Goal: Task Accomplishment & Management: Complete application form

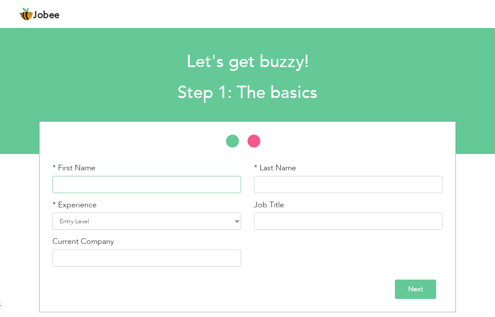
click at [155, 185] on input "text" at bounding box center [146, 184] width 189 height 17
type input "Jaweria"
type input "s"
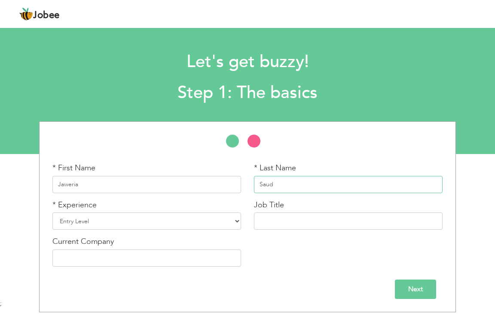
type input "Saud"
click at [234, 219] on select "Entry Level Less than 1 Year 1 Year 2 Years 3 Years 4 Years 5 Years 6 Years 7 Y…" at bounding box center [146, 220] width 189 height 17
select select "9"
click at [52, 212] on select "Entry Level Less than 1 Year 1 Year 2 Years 3 Years 4 Years 5 Years 6 Years 7 Y…" at bounding box center [146, 220] width 189 height 17
click at [315, 222] on input "text" at bounding box center [348, 220] width 189 height 17
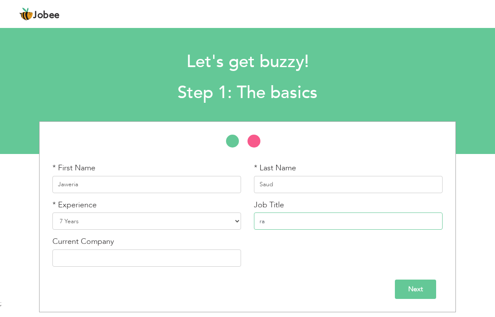
type input "r"
type input "c"
type input "C"
drag, startPoint x: 265, startPoint y: 221, endPoint x: 308, endPoint y: 50, distance: 175.9
click at [308, 51] on h1 "Let's get buzzy!" at bounding box center [247, 62] width 140 height 22
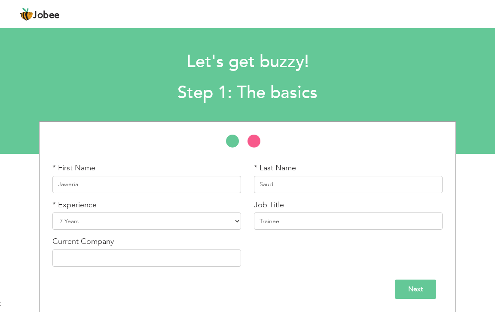
click at [308, 51] on h1 "Let's get buzzy!" at bounding box center [247, 62] width 140 height 22
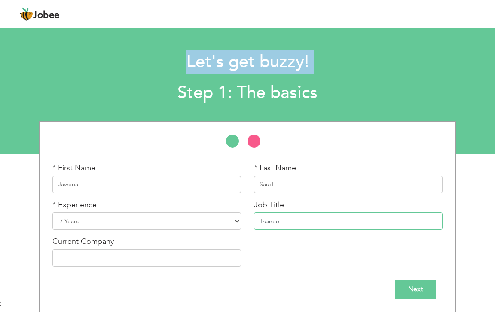
click at [299, 220] on input "Trainee" at bounding box center [348, 220] width 189 height 17
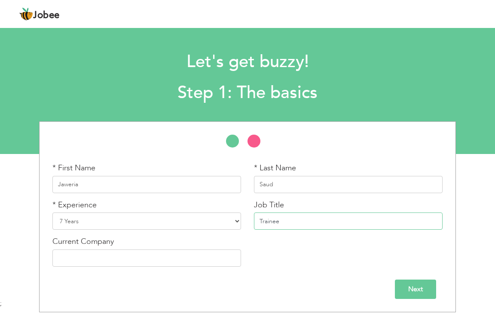
click at [299, 220] on input "Trainee" at bounding box center [348, 220] width 189 height 17
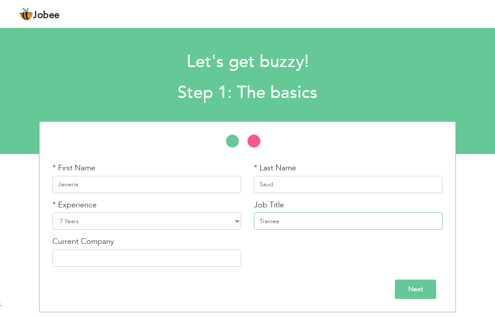
click at [299, 220] on input "Trainee" at bounding box center [348, 220] width 189 height 17
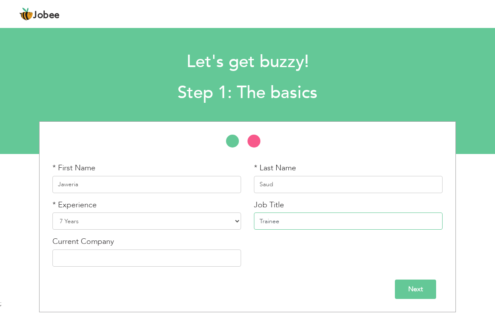
click at [299, 220] on input "Trainee" at bounding box center [348, 220] width 189 height 17
click at [309, 224] on input "Trainee" at bounding box center [348, 220] width 189 height 17
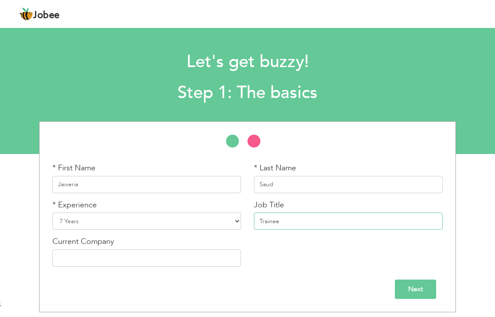
click at [309, 224] on input "Trainee" at bounding box center [348, 220] width 189 height 17
click at [335, 51] on div "Let's get buzzy! Step 1: The basics" at bounding box center [247, 75] width 495 height 66
click at [312, 222] on input "Trainee Assistant" at bounding box center [348, 220] width 189 height 17
type input "Trainee Assistant Manager"
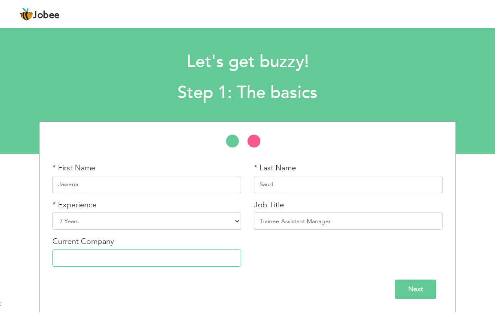
click at [91, 262] on input "text" at bounding box center [146, 257] width 189 height 17
type input "Limelight"
click at [419, 288] on input "Next" at bounding box center [415, 288] width 41 height 19
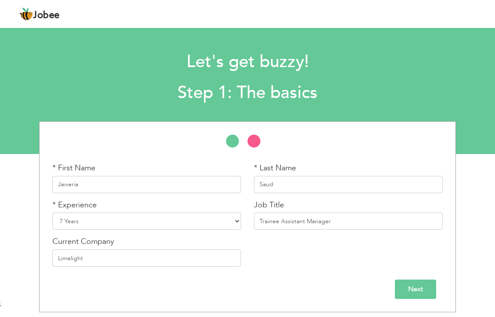
click at [0, 0] on input "Save" at bounding box center [0, 0] width 0 height 0
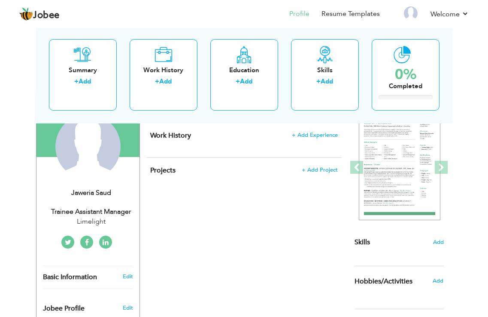
scroll to position [86, 0]
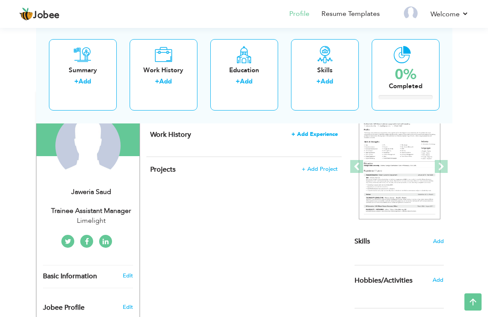
click at [312, 134] on span "+ Add Experience" at bounding box center [315, 134] width 46 height 6
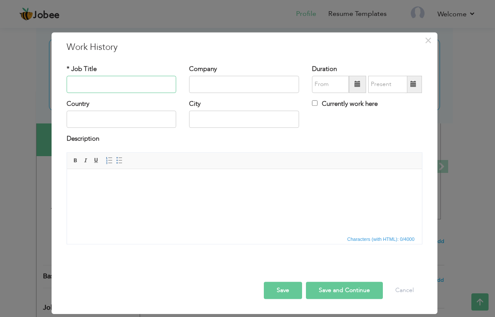
type input "a"
type input "b"
click at [269, 79] on input "text" at bounding box center [244, 84] width 110 height 17
click at [153, 84] on input "BA" at bounding box center [122, 84] width 110 height 17
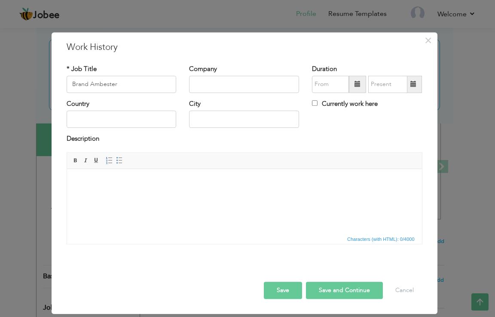
drag, startPoint x: 100, startPoint y: 84, endPoint x: 95, endPoint y: 93, distance: 10.6
click at [95, 93] on div "* Job Title Brand Ambester" at bounding box center [121, 81] width 123 height 35
drag, startPoint x: 100, startPoint y: 84, endPoint x: 95, endPoint y: 83, distance: 5.2
click at [95, 83] on input "Brand Ambester" at bounding box center [122, 84] width 110 height 17
click at [124, 92] on input "Brand Ambester" at bounding box center [122, 84] width 110 height 17
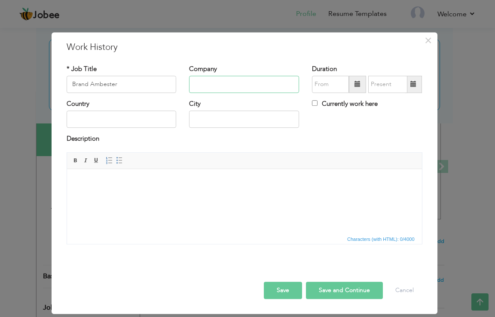
click at [213, 81] on input "text" at bounding box center [244, 84] width 110 height 17
click at [96, 86] on input "Brand Ambester" at bounding box center [122, 84] width 110 height 17
drag, startPoint x: 107, startPoint y: 86, endPoint x: 120, endPoint y: 81, distance: 14.1
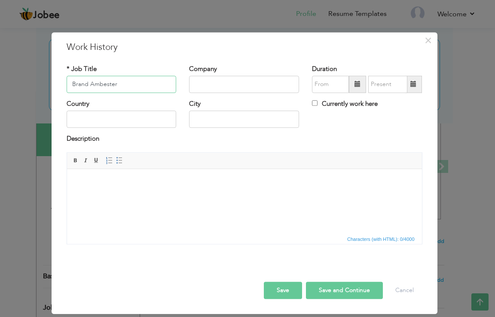
click at [120, 81] on input "Brand Ambester" at bounding box center [122, 84] width 110 height 17
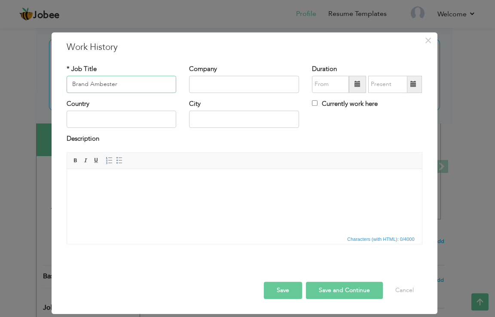
click at [137, 87] on input "Brand Ambester" at bounding box center [122, 84] width 110 height 17
paste input "ambassador"
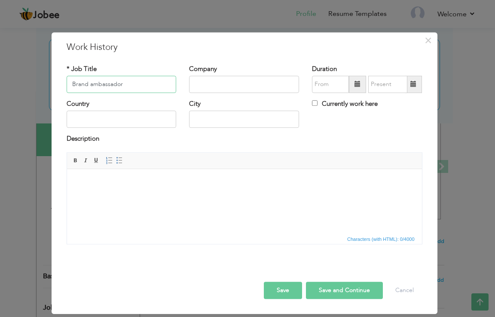
click at [93, 82] on input "Brand ambassador" at bounding box center [122, 84] width 110 height 17
type input "Brand Ambassador"
click at [210, 85] on input "text" at bounding box center [244, 84] width 110 height 17
type input "Skin Vita"
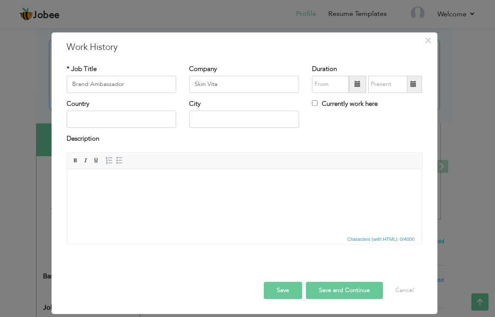
click at [358, 90] on span at bounding box center [357, 84] width 17 height 17
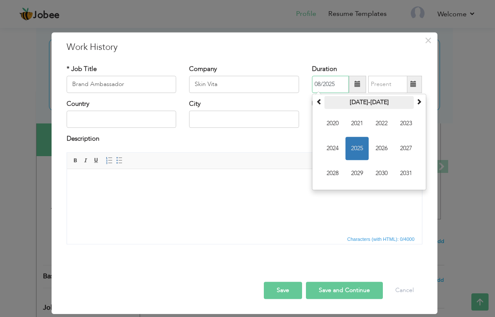
click at [354, 106] on th "[DATE]-[DATE]" at bounding box center [368, 102] width 89 height 13
click at [0, 0] on th "[DATE]-2107" at bounding box center [0, 0] width 0 height 0
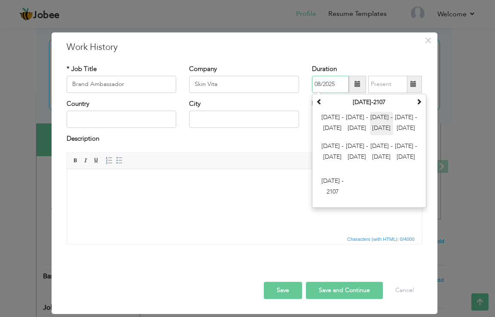
click at [381, 118] on span "[DATE] - [DATE]" at bounding box center [381, 123] width 23 height 23
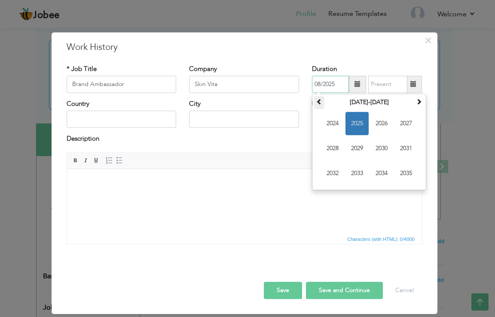
click at [319, 105] on th at bounding box center [319, 102] width 10 height 13
click at [418, 102] on span at bounding box center [419, 101] width 6 height 6
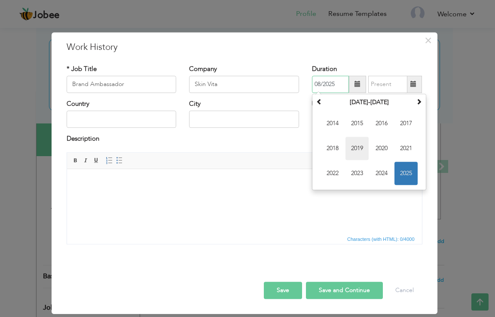
click at [357, 145] on span "2019" at bounding box center [356, 148] width 23 height 23
click at [0, 0] on span "Jun" at bounding box center [0, 0] width 0 height 0
type input "06/2019"
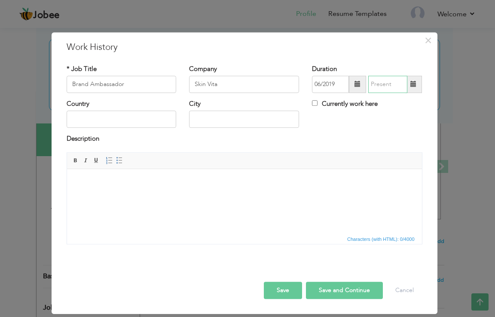
click at [392, 89] on input "text" at bounding box center [387, 84] width 39 height 17
click at [392, 89] on input "08/2025" at bounding box center [387, 84] width 39 height 17
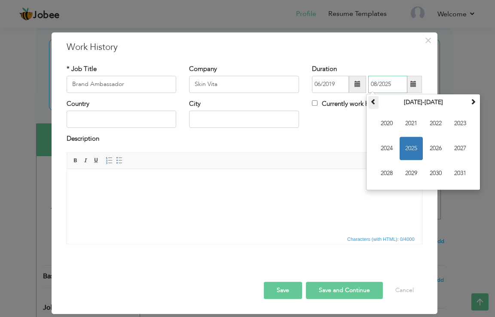
click at [378, 104] on th at bounding box center [373, 102] width 10 height 13
click at [411, 174] on span "2019" at bounding box center [411, 173] width 23 height 23
click at [0, 0] on span "Oct" at bounding box center [0, 0] width 0 height 0
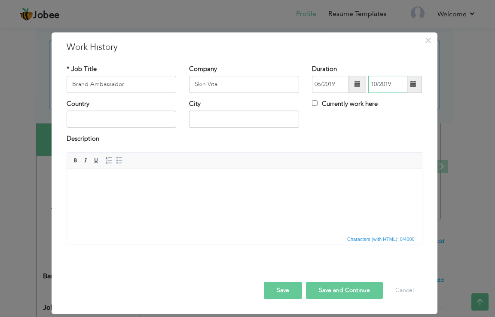
click at [377, 82] on input "10/2019" at bounding box center [387, 84] width 39 height 17
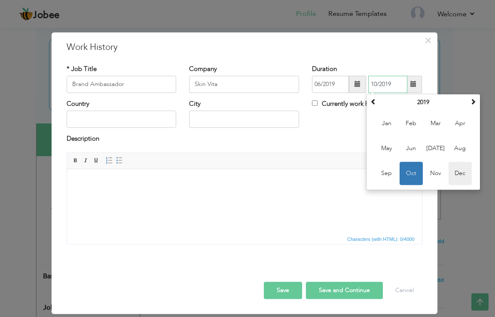
click at [461, 174] on span "Dec" at bounding box center [459, 173] width 23 height 23
type input "12/2019"
click at [461, 174] on div "× Work History * Job Title Brand Ambassador Company Skin Vita Duration Su" at bounding box center [247, 158] width 495 height 317
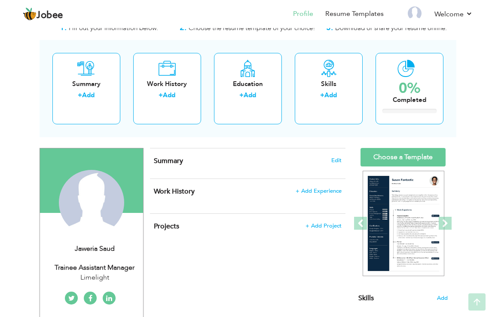
scroll to position [43, 0]
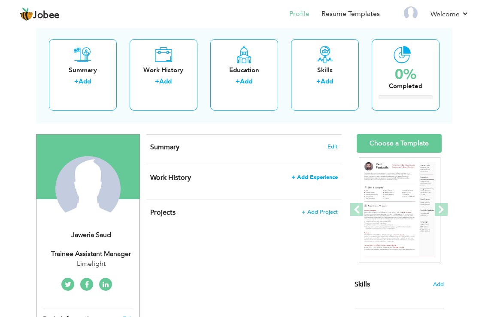
click at [326, 176] on span "+ Add Experience" at bounding box center [315, 177] width 46 height 6
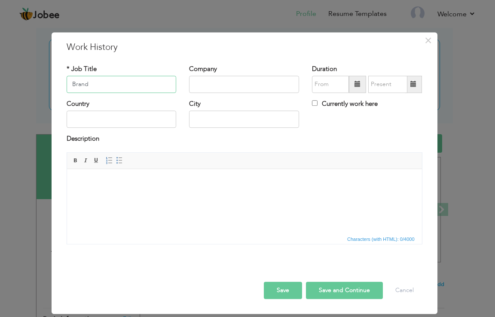
paste input "ambassador"
type input "Brand Ambassador"
click at [207, 83] on input "text" at bounding box center [244, 84] width 110 height 17
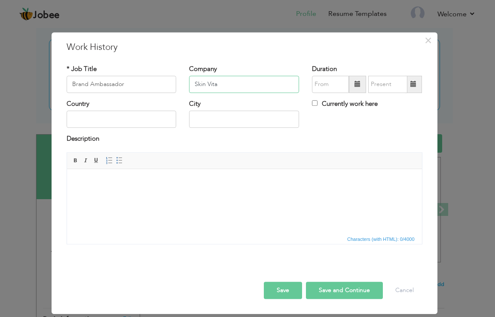
type input "Skin Vita"
click at [361, 80] on span at bounding box center [357, 84] width 17 height 17
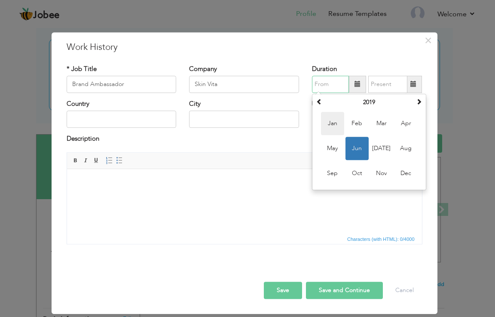
click at [335, 122] on span "Jan" at bounding box center [332, 123] width 23 height 23
type input "01/2019"
click at [335, 122] on div "Country City Currently work here" at bounding box center [244, 116] width 369 height 35
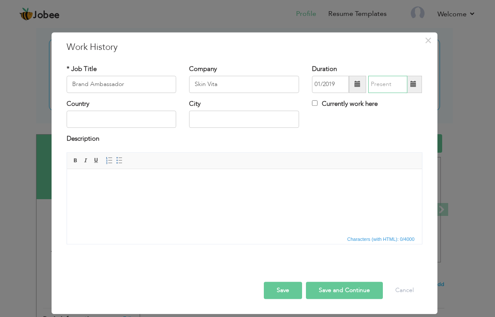
click at [393, 85] on input "text" at bounding box center [387, 84] width 39 height 17
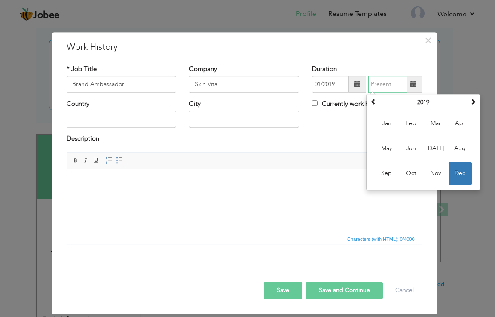
click at [393, 85] on input "text" at bounding box center [387, 84] width 39 height 17
click at [413, 148] on span "Jun" at bounding box center [411, 148] width 23 height 23
type input "06/2019"
click at [413, 148] on div "Description" at bounding box center [244, 143] width 369 height 18
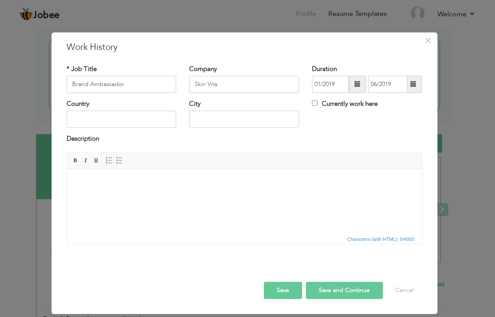
click at [413, 148] on div "Description" at bounding box center [244, 143] width 369 height 18
click at [85, 123] on input "text" at bounding box center [122, 119] width 110 height 17
type input "p"
type input "[GEOGRAPHIC_DATA]"
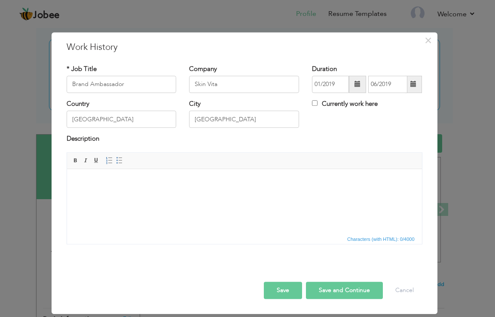
click at [137, 188] on html at bounding box center [244, 181] width 355 height 26
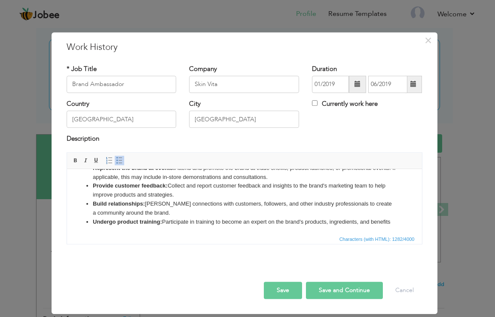
scroll to position [0, 0]
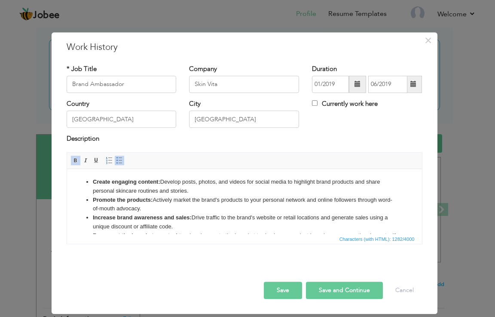
click at [94, 176] on html "Create engaging content: Develop posts, photos, and videos for social media to …" at bounding box center [244, 234] width 355 height 133
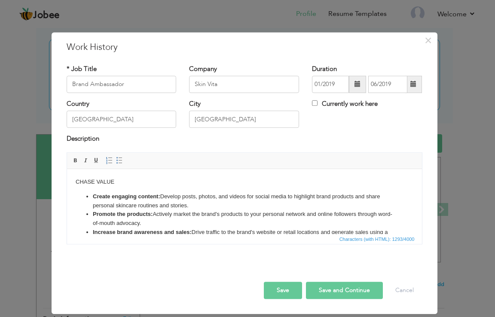
click at [322, 290] on button "Save and Continue" at bounding box center [344, 289] width 77 height 17
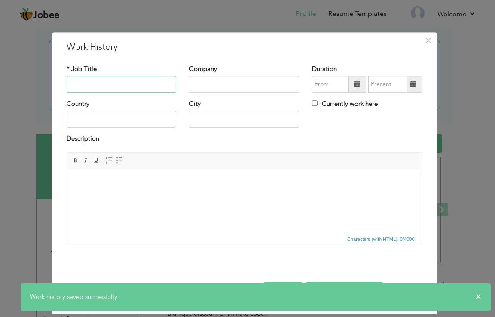
click at [113, 82] on input "text" at bounding box center [122, 84] width 110 height 17
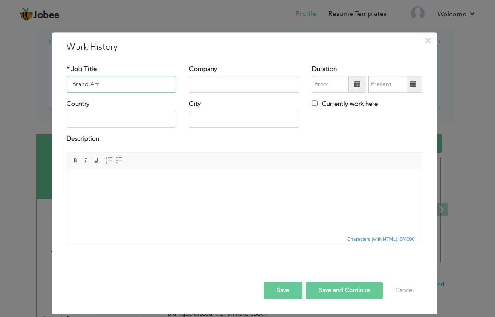
drag, startPoint x: 106, startPoint y: 80, endPoint x: 91, endPoint y: 81, distance: 14.6
click at [91, 81] on input "Brand Am" at bounding box center [122, 84] width 110 height 17
paste input "ambassador"
click at [93, 82] on input "Brand ambassador" at bounding box center [122, 84] width 110 height 17
type input "Brand Ambassador"
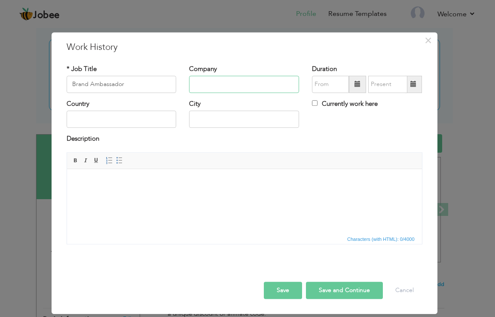
click at [210, 83] on input "text" at bounding box center [244, 84] width 110 height 17
drag, startPoint x: 200, startPoint y: 85, endPoint x: 260, endPoint y: 81, distance: 60.7
click at [260, 81] on input "Hilal" at bounding box center [244, 84] width 110 height 17
type input "Hilal Food"
click at [357, 86] on span at bounding box center [357, 84] width 6 height 6
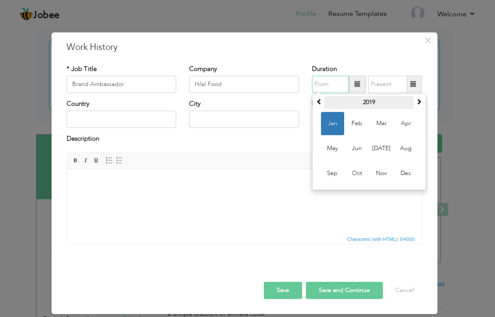
click at [368, 104] on th "2019" at bounding box center [368, 102] width 89 height 13
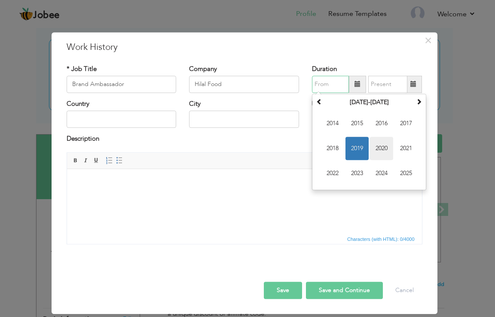
click at [376, 142] on span "2020" at bounding box center [381, 148] width 23 height 23
click at [361, 121] on span "Feb" at bounding box center [356, 123] width 23 height 23
type input "02/2020"
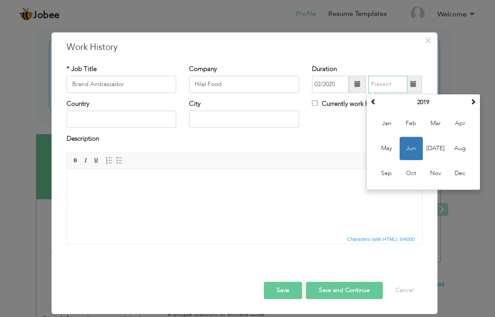
click at [384, 85] on input "text" at bounding box center [387, 84] width 39 height 17
click at [427, 104] on th "2019" at bounding box center [422, 102] width 89 height 13
click at [435, 154] on span "2020" at bounding box center [435, 148] width 23 height 23
click at [458, 153] on span "Aug" at bounding box center [459, 148] width 23 height 23
type input "08/2020"
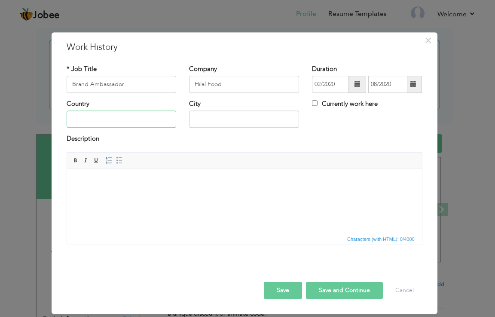
click at [128, 117] on input "text" at bounding box center [122, 119] width 110 height 17
type input "[GEOGRAPHIC_DATA]"
click at [220, 123] on input "text" at bounding box center [244, 119] width 110 height 17
type input "k"
paste input "Promote Hilal Foods' products at various events, including in-store activations…"
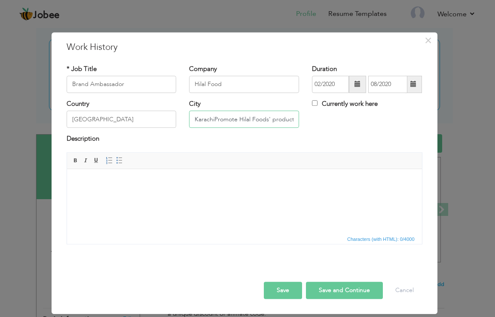
scroll to position [0, 305]
type input "[GEOGRAPHIC_DATA]"
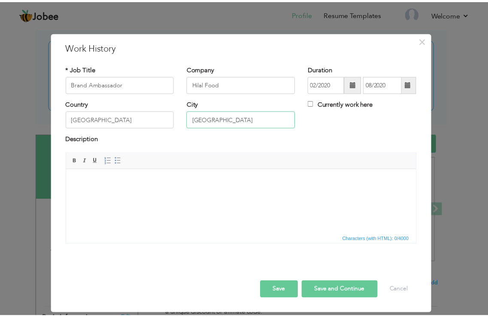
scroll to position [0, 0]
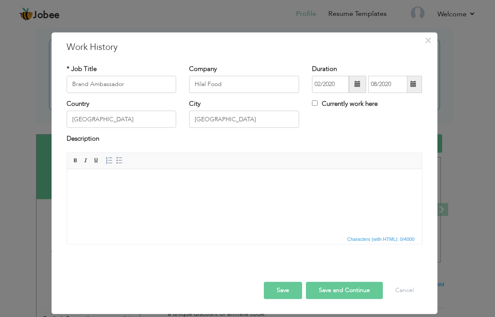
click at [124, 189] on html at bounding box center [244, 181] width 355 height 26
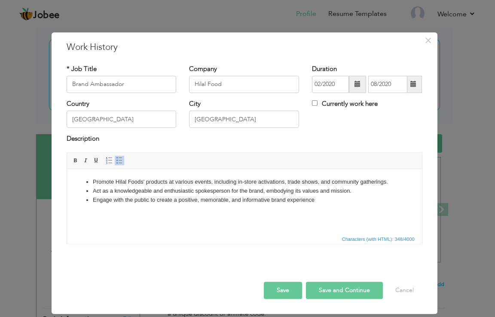
click at [86, 175] on html "Promote Hilal Foods' products at various events, including in-store activations…" at bounding box center [244, 190] width 355 height 44
click at [87, 171] on html "Promote Hilal Foods' products at various events, including in-store activations…" at bounding box center [244, 190] width 355 height 44
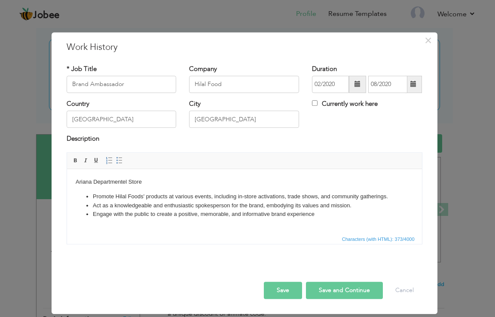
click at [298, 289] on button "Save" at bounding box center [283, 289] width 38 height 17
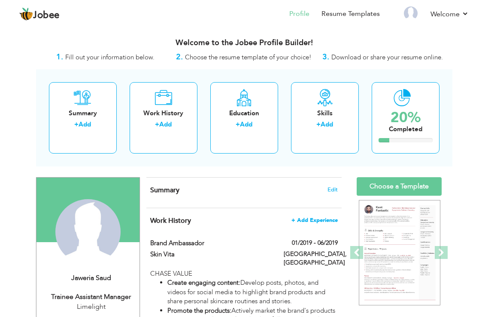
click at [317, 218] on span "+ Add Experience" at bounding box center [315, 220] width 46 height 6
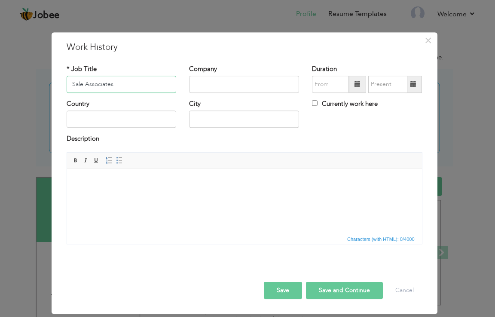
type input "Sale Associates"
click at [236, 84] on input "text" at bounding box center [244, 84] width 110 height 17
type input "Bachaa Party"
click at [90, 118] on input "text" at bounding box center [122, 119] width 110 height 17
type input "[GEOGRAPHIC_DATA]"
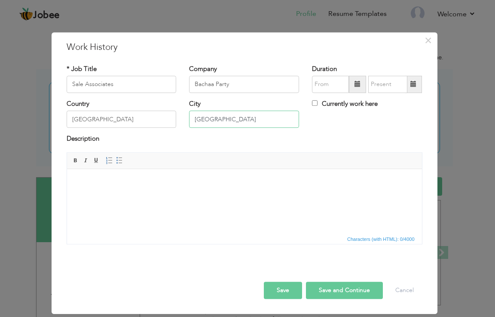
type input "[GEOGRAPHIC_DATA]"
click at [357, 80] on span at bounding box center [357, 84] width 17 height 17
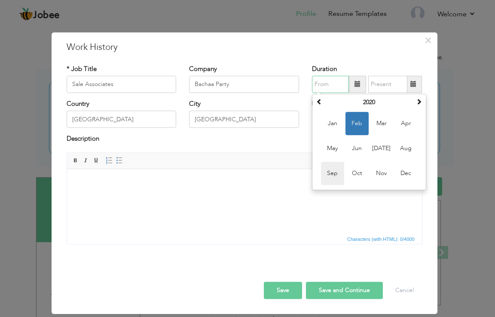
click at [328, 175] on span "Sep" at bounding box center [332, 173] width 23 height 23
type input "09/2020"
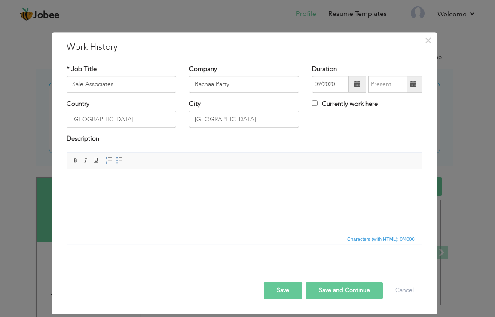
click at [411, 85] on span at bounding box center [413, 84] width 6 height 6
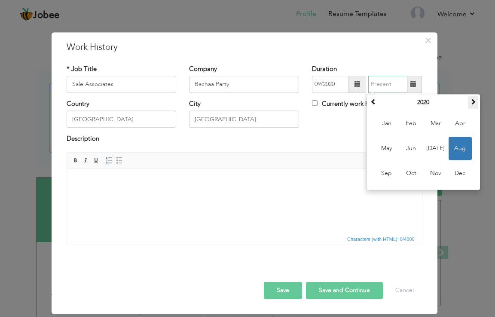
click at [471, 101] on span at bounding box center [473, 101] width 6 height 6
click at [436, 149] on span "[DATE]" at bounding box center [435, 148] width 23 height 23
type input "07/2023"
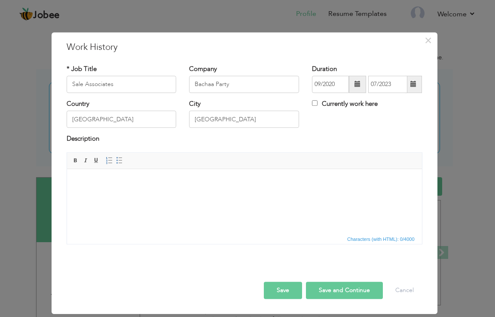
click at [91, 177] on body at bounding box center [244, 181] width 338 height 9
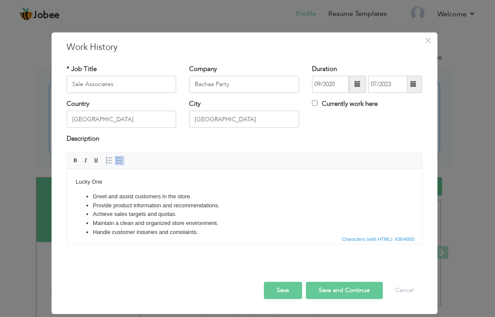
scroll to position [28, 0]
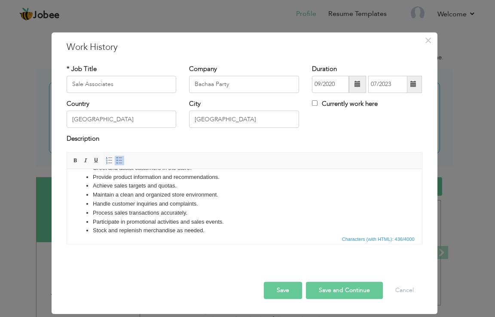
click at [289, 287] on button "Save" at bounding box center [283, 289] width 38 height 17
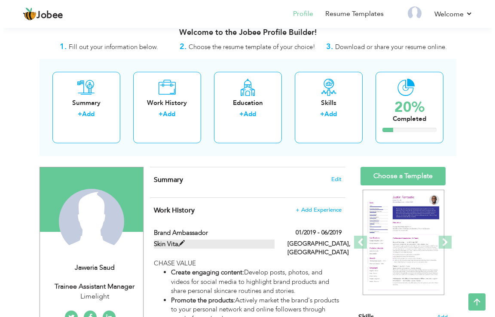
scroll to position [0, 0]
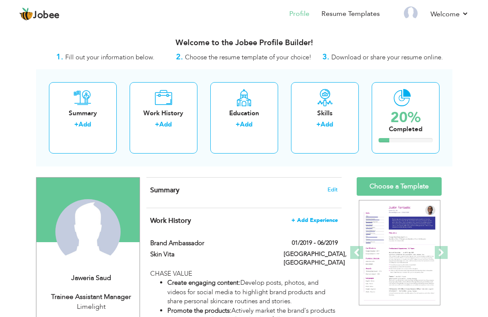
click at [310, 218] on span "+ Add Experience" at bounding box center [315, 220] width 46 height 6
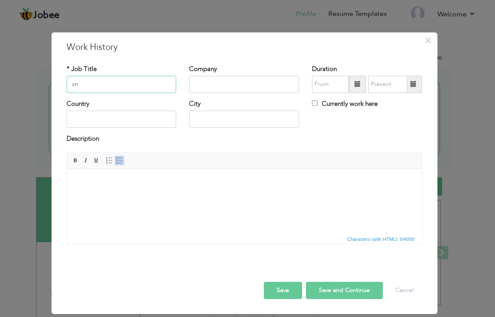
type input "s"
type input "Sales Associates"
click at [205, 88] on input "text" at bounding box center [244, 84] width 110 height 17
drag, startPoint x: 223, startPoint y: 84, endPoint x: 229, endPoint y: 81, distance: 6.7
click at [229, 81] on input "[PERSON_NAME]" at bounding box center [244, 84] width 110 height 17
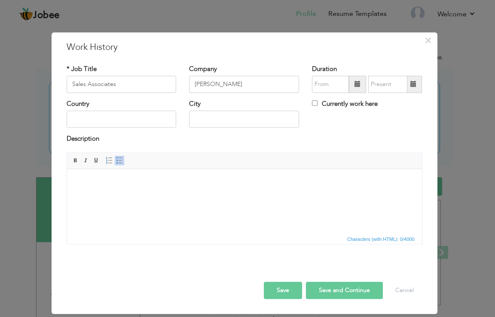
click at [223, 100] on div "City" at bounding box center [244, 113] width 110 height 28
click at [230, 82] on input "[PERSON_NAME]" at bounding box center [244, 84] width 110 height 17
click at [227, 82] on input "[PERSON_NAME]" at bounding box center [244, 84] width 110 height 17
drag, startPoint x: 220, startPoint y: 82, endPoint x: 248, endPoint y: 76, distance: 29.6
click at [248, 76] on input "[PERSON_NAME]" at bounding box center [244, 84] width 110 height 17
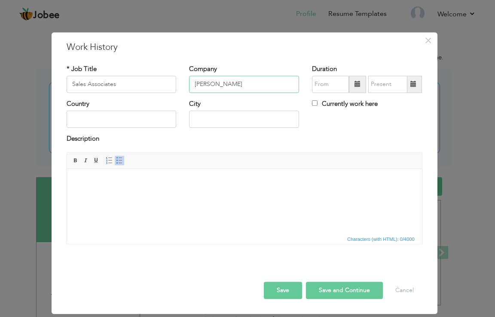
type input "[PERSON_NAME]"
click at [362, 85] on span at bounding box center [357, 84] width 17 height 17
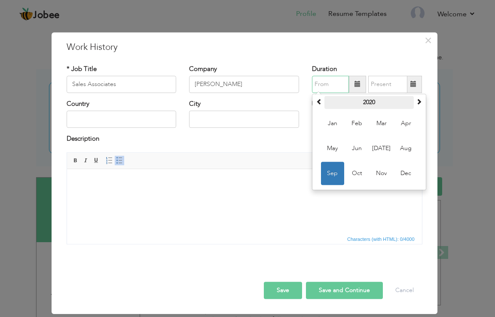
click at [376, 102] on th "2020" at bounding box center [368, 102] width 89 height 13
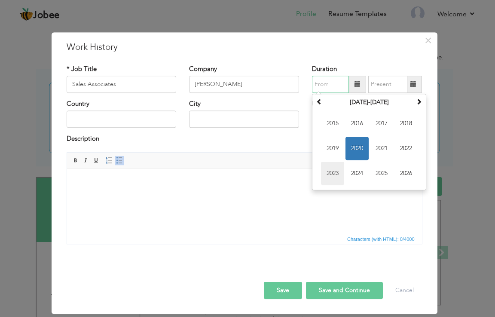
click at [328, 169] on span "2023" at bounding box center [332, 173] width 23 height 23
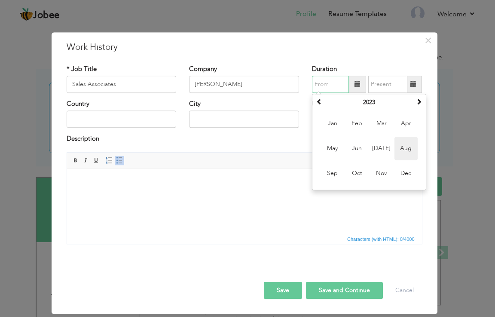
click at [406, 149] on span "Aug" at bounding box center [405, 148] width 23 height 23
type input "08/2023"
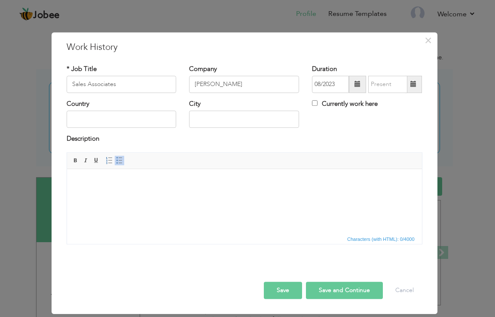
click at [413, 85] on span at bounding box center [413, 84] width 6 height 6
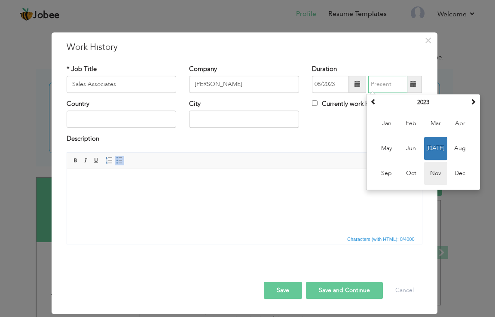
click at [435, 173] on span "Nov" at bounding box center [435, 173] width 23 height 23
type input "11/2023"
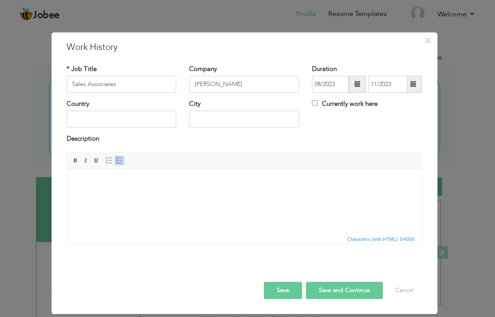
click at [359, 82] on span at bounding box center [357, 84] width 6 height 6
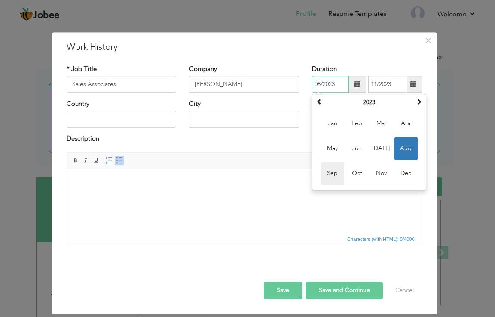
click at [335, 166] on span "Sep" at bounding box center [332, 173] width 23 height 23
type input "09/2023"
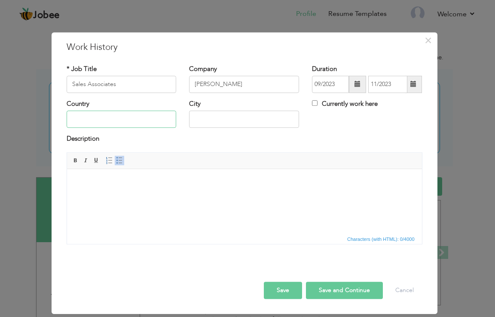
click at [119, 115] on input "text" at bounding box center [122, 119] width 110 height 17
type input "[GEOGRAPHIC_DATA]"
click at [111, 181] on body at bounding box center [244, 181] width 338 height 9
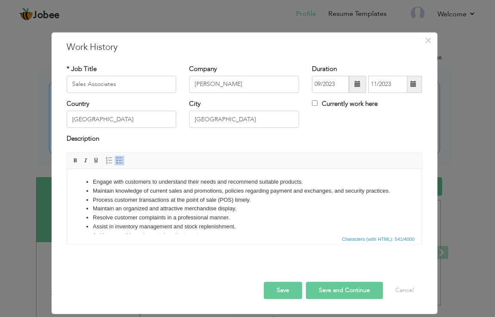
click at [97, 176] on html "Engage with customers to understand their needs and recommend suitable products…" at bounding box center [244, 208] width 355 height 80
click at [90, 174] on html "Engage with customers to understand their needs and recommend suitable products…" at bounding box center [244, 208] width 355 height 80
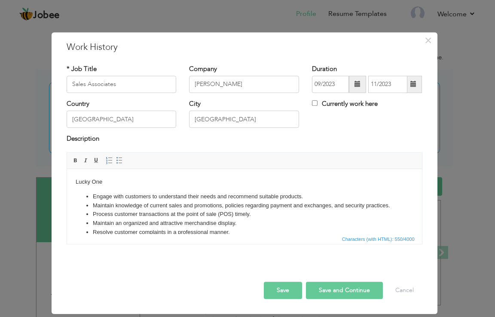
click at [270, 287] on button "Save" at bounding box center [283, 289] width 38 height 17
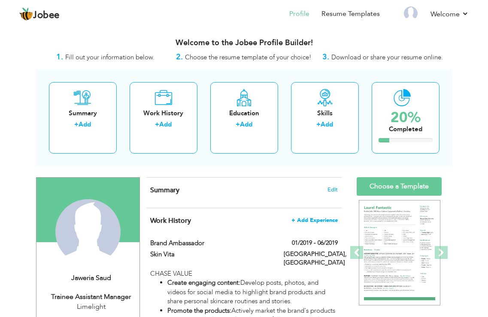
click at [316, 220] on span "+ Add Experience" at bounding box center [315, 220] width 46 height 6
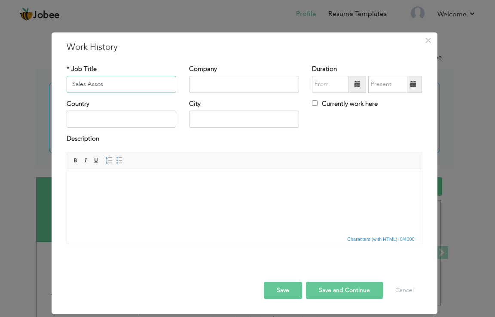
drag, startPoint x: 93, startPoint y: 88, endPoint x: 103, endPoint y: 82, distance: 11.4
click at [103, 82] on input "Sales Assos" at bounding box center [122, 84] width 110 height 17
type input "Sales Associates"
click at [199, 82] on input "text" at bounding box center [244, 84] width 110 height 17
click at [209, 81] on input "Lime Light" at bounding box center [244, 84] width 110 height 17
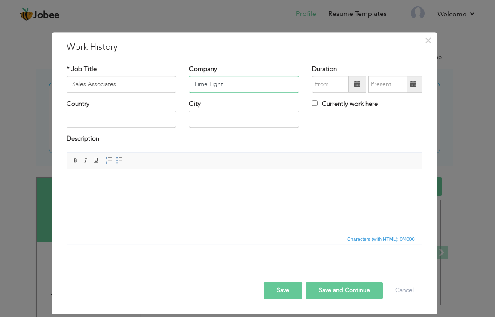
type input "Lime Light"
click at [358, 86] on span at bounding box center [357, 84] width 6 height 6
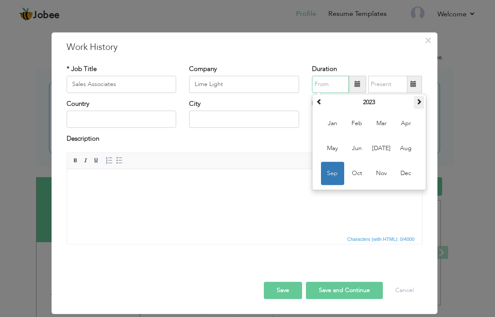
click at [417, 101] on span at bounding box center [419, 101] width 6 height 6
click at [349, 171] on span "Oct" at bounding box center [356, 173] width 23 height 23
type input "10/2024"
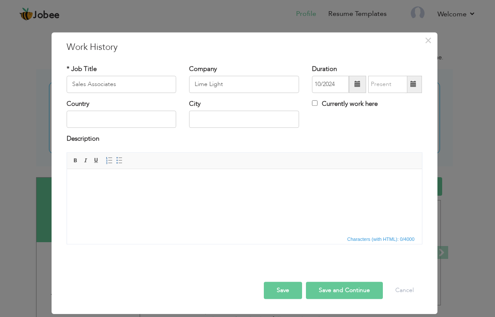
click at [328, 102] on label "Currently work here" at bounding box center [345, 103] width 66 height 9
click at [317, 102] on input "Currently work here" at bounding box center [315, 103] width 6 height 6
checkbox input "true"
click at [356, 86] on span at bounding box center [357, 84] width 6 height 6
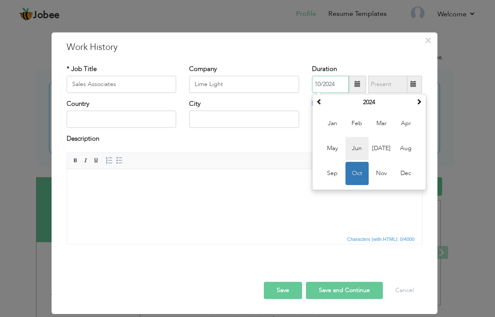
click at [350, 143] on span "Jun" at bounding box center [356, 148] width 23 height 23
type input "06/2024"
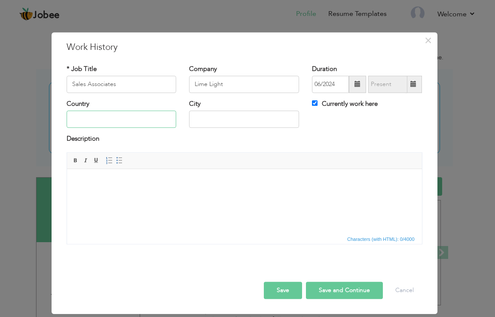
click at [85, 123] on input "text" at bounding box center [122, 119] width 110 height 17
type input "[GEOGRAPHIC_DATA]"
click at [125, 195] on html at bounding box center [244, 181] width 355 height 26
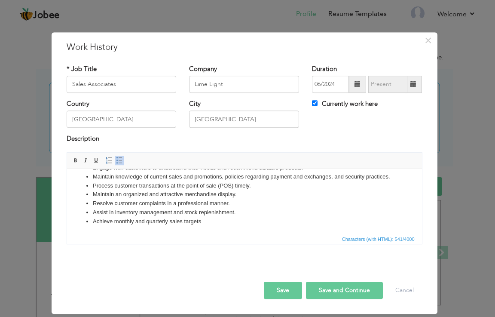
click at [291, 290] on button "Save" at bounding box center [283, 289] width 38 height 17
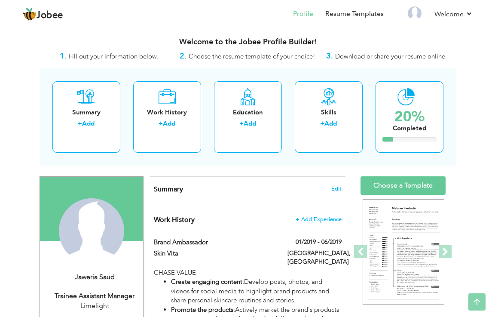
scroll to position [0, 0]
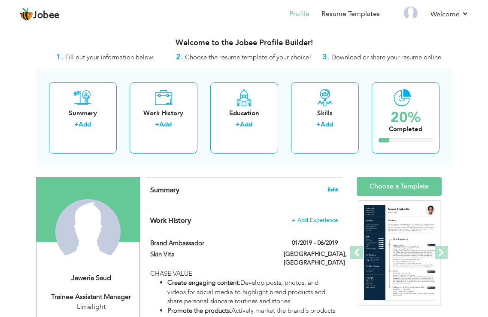
click at [328, 189] on span "Edit" at bounding box center [333, 189] width 10 height 6
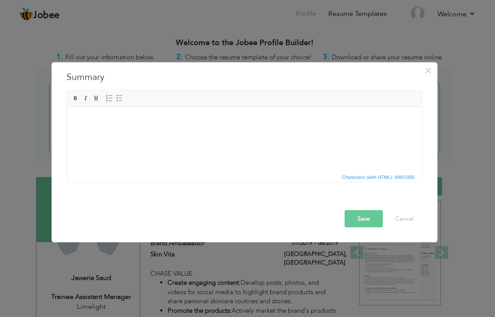
scroll to position [5, 0]
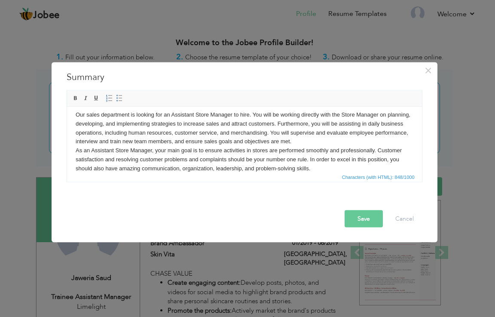
click at [360, 221] on button "Save" at bounding box center [364, 218] width 38 height 17
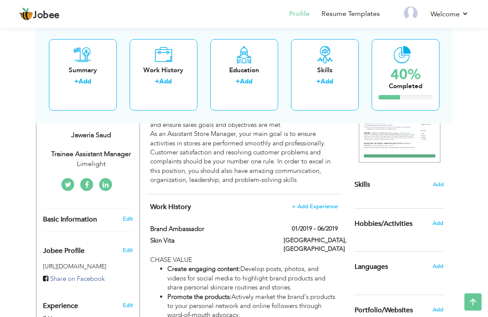
scroll to position [91, 0]
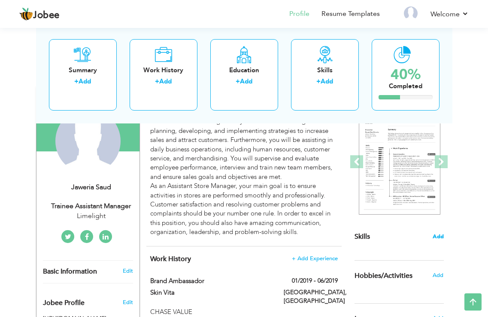
click at [438, 235] on span "Add" at bounding box center [438, 236] width 11 height 8
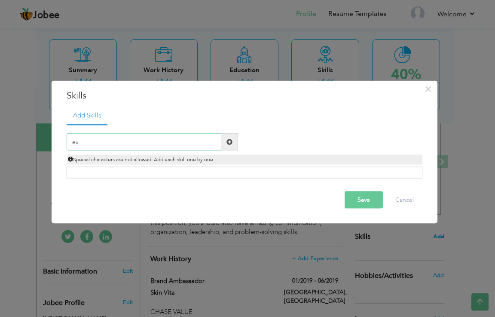
type input "e"
type input "ms office"
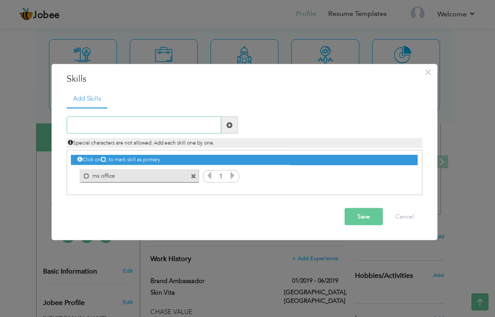
type input "O"
type input "e com"
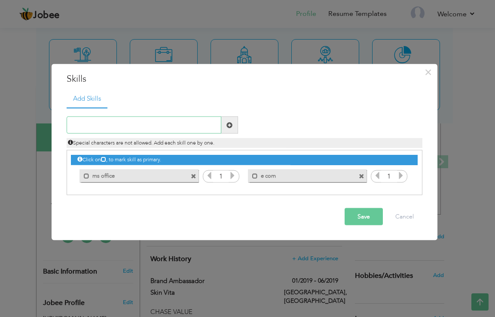
click at [212, 130] on input "text" at bounding box center [144, 124] width 155 height 17
type input "c"
type input "cash counter handling"
click at [230, 124] on span at bounding box center [229, 125] width 6 height 6
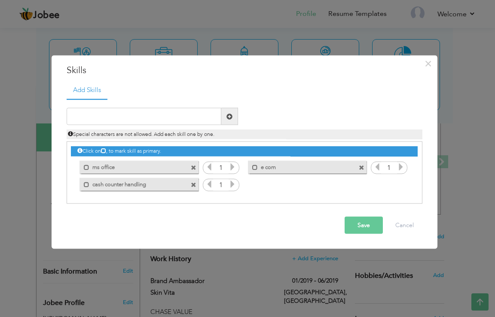
click at [234, 184] on icon at bounding box center [233, 184] width 8 height 8
click at [232, 164] on icon at bounding box center [233, 167] width 8 height 8
click at [402, 168] on icon at bounding box center [401, 167] width 8 height 8
click at [362, 223] on button "Save" at bounding box center [364, 225] width 38 height 17
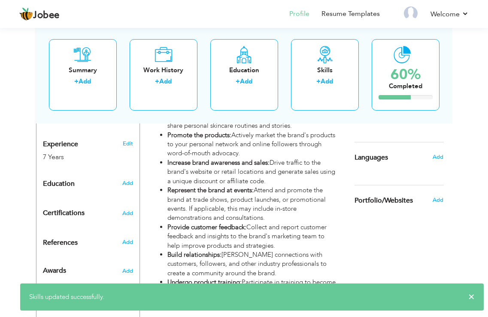
scroll to position [305, 0]
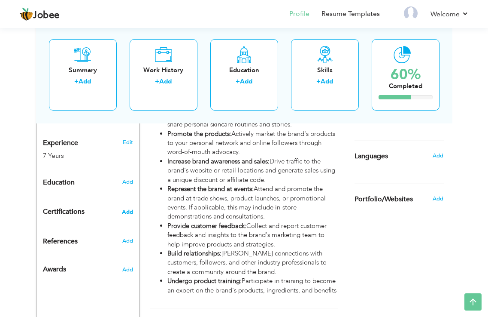
click at [128, 213] on span "Add" at bounding box center [127, 212] width 11 height 6
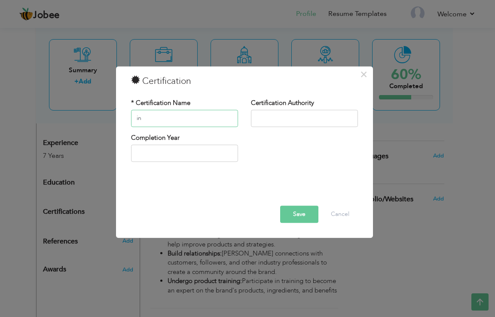
type input "i"
type input "Intermediat"
click at [286, 122] on input "text" at bounding box center [304, 118] width 107 height 17
drag, startPoint x: 169, startPoint y: 119, endPoint x: 118, endPoint y: 119, distance: 51.1
click at [118, 119] on div "× Certification * Certification Name Intermediat Certification Authority Comple…" at bounding box center [244, 151] width 257 height 171
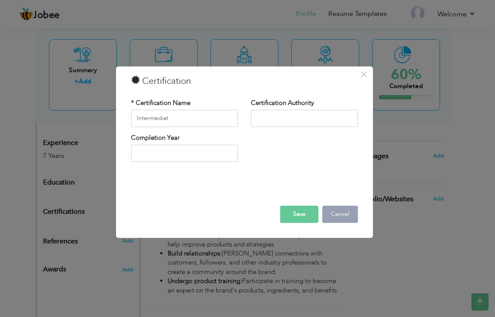
click at [345, 207] on button "Cancel" at bounding box center [340, 213] width 36 height 17
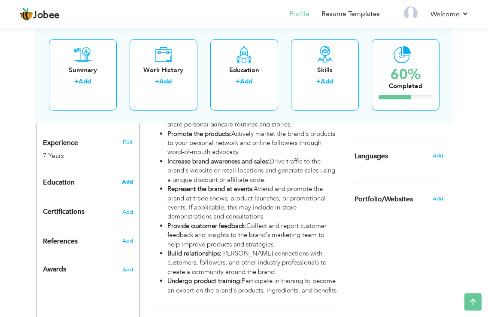
click at [128, 182] on span "Add" at bounding box center [127, 182] width 11 height 8
radio input "true"
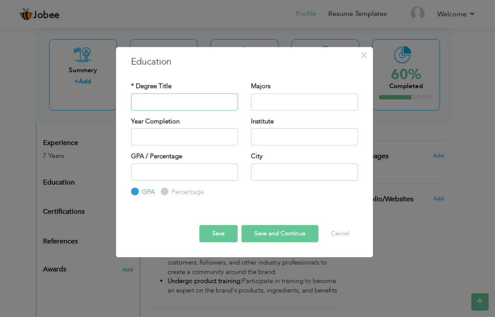
paste input "Intermediat"
type input "Intermediate"
click at [160, 132] on input "2025" at bounding box center [184, 136] width 107 height 17
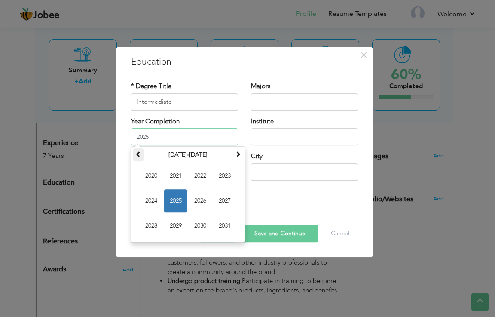
click at [141, 156] on span at bounding box center [138, 154] width 6 height 6
click at [169, 222] on span "2019" at bounding box center [175, 225] width 23 height 23
type input "2019"
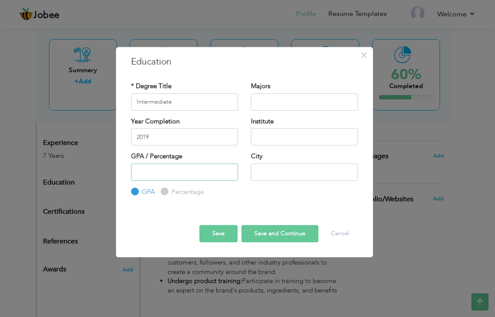
click at [215, 173] on input "number" at bounding box center [184, 171] width 107 height 17
type input "50"
click at [173, 191] on label "Percentage" at bounding box center [186, 191] width 34 height 9
click at [166, 191] on input "Percentage" at bounding box center [164, 192] width 6 height 6
radio input "true"
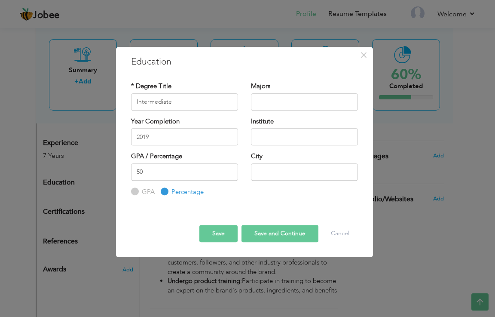
click at [227, 235] on button "Save" at bounding box center [218, 233] width 38 height 17
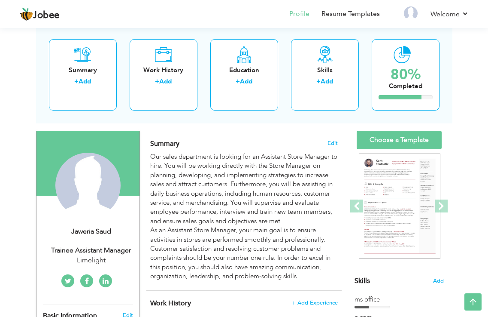
scroll to position [0, 0]
